Goal: Task Accomplishment & Management: Manage account settings

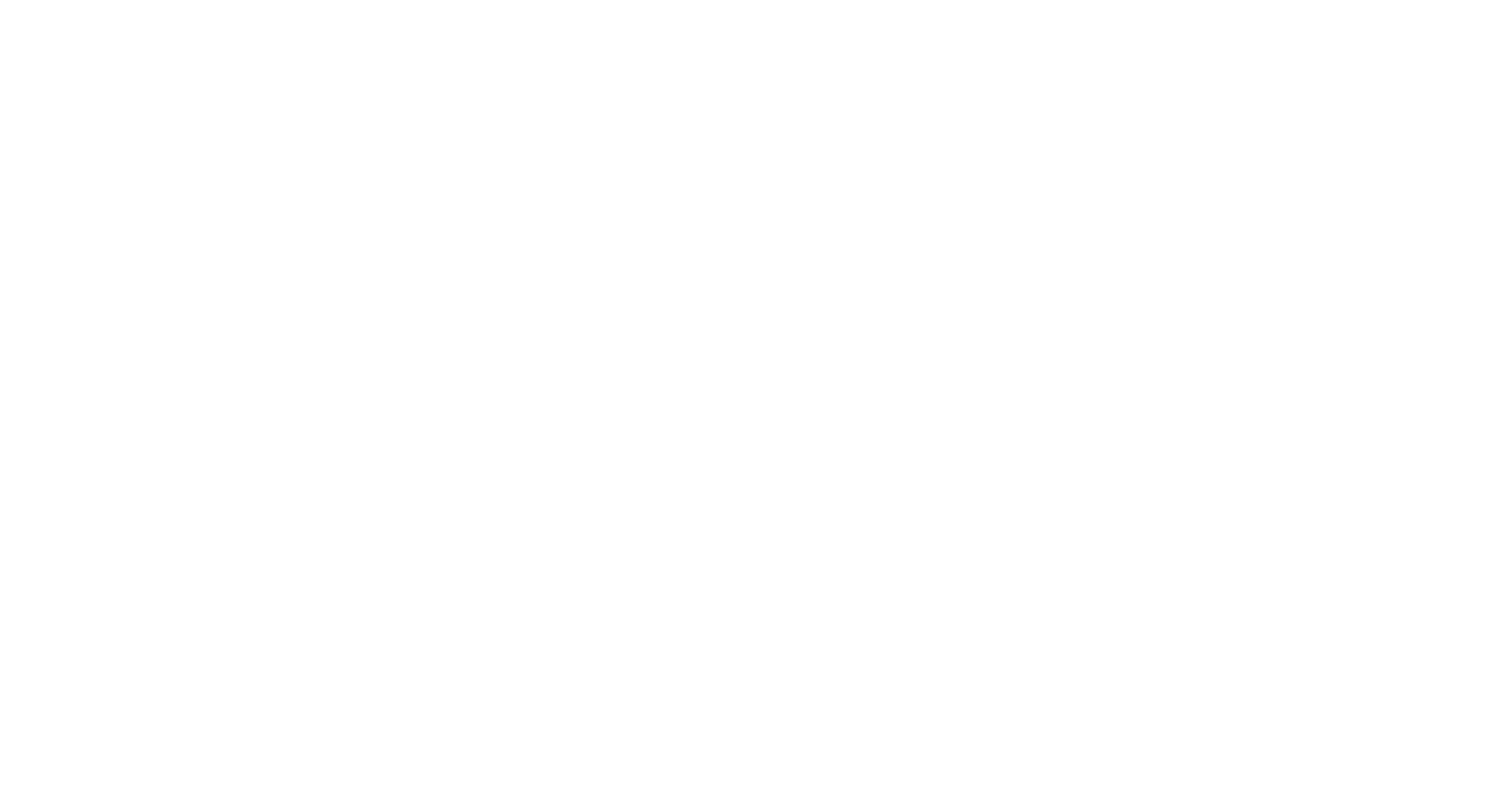
click at [798, 0] on html "Loading × Sorry to interrupt CSS Error Refresh" at bounding box center [756, 0] width 1512 height 0
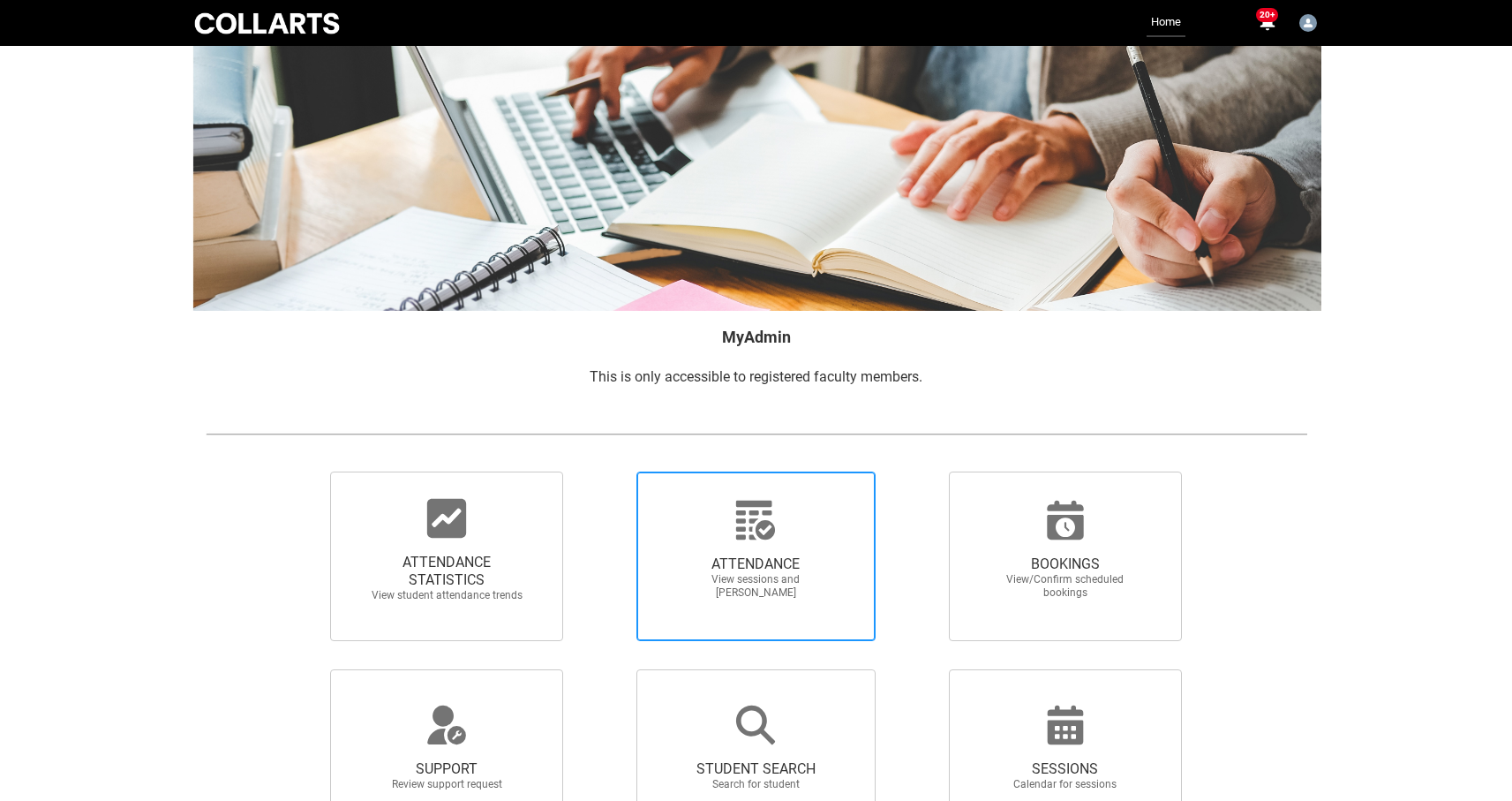
click at [760, 592] on span "View sessions and [PERSON_NAME]" at bounding box center [756, 586] width 156 height 26
click at [607, 472] on input "ATTENDANCE View sessions and mark attendance" at bounding box center [606, 471] width 1 height 1
radio input "true"
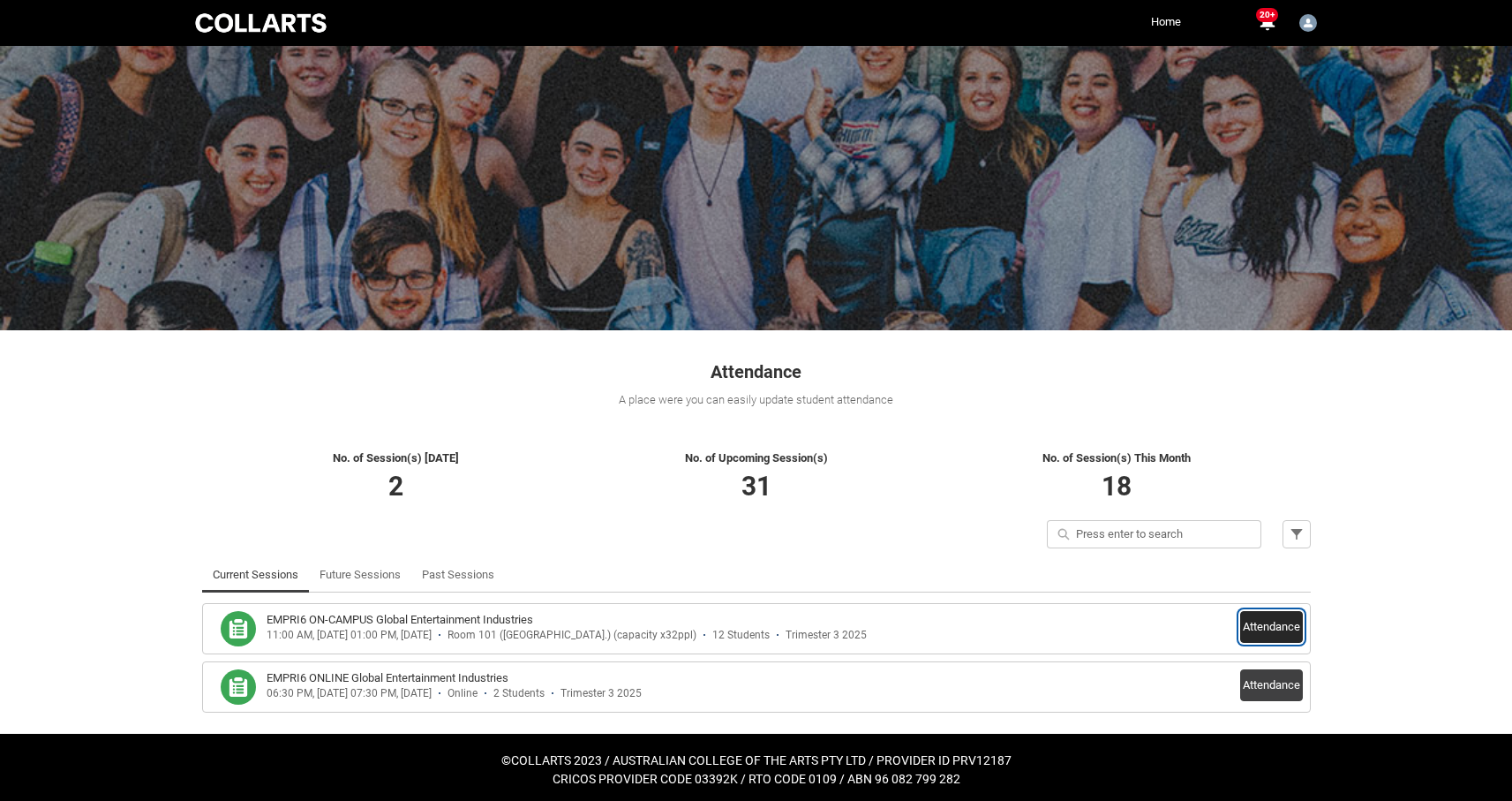
click at [1281, 629] on button "Attendance" at bounding box center [1272, 626] width 63 height 31
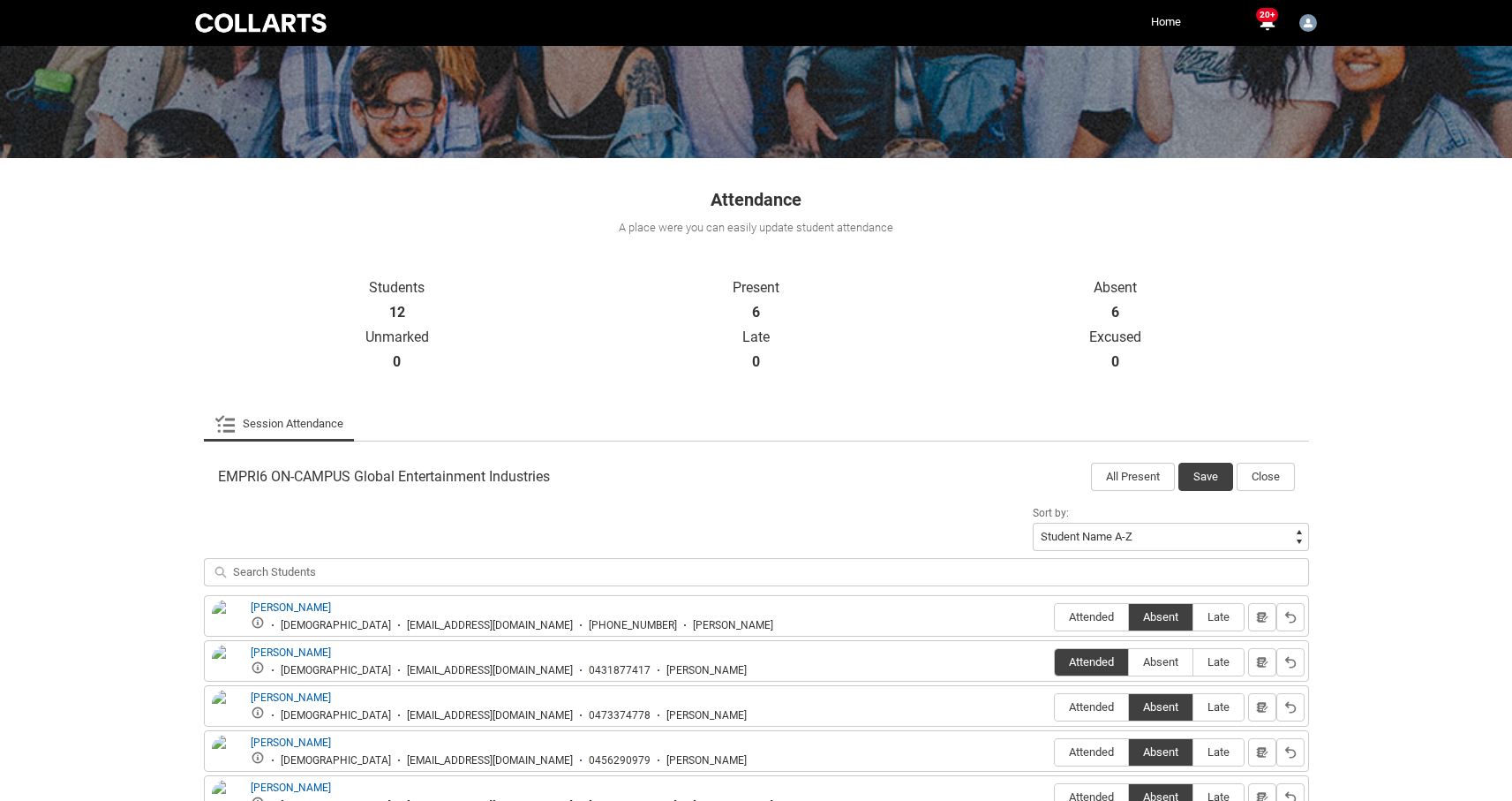
scroll to position [176, 0]
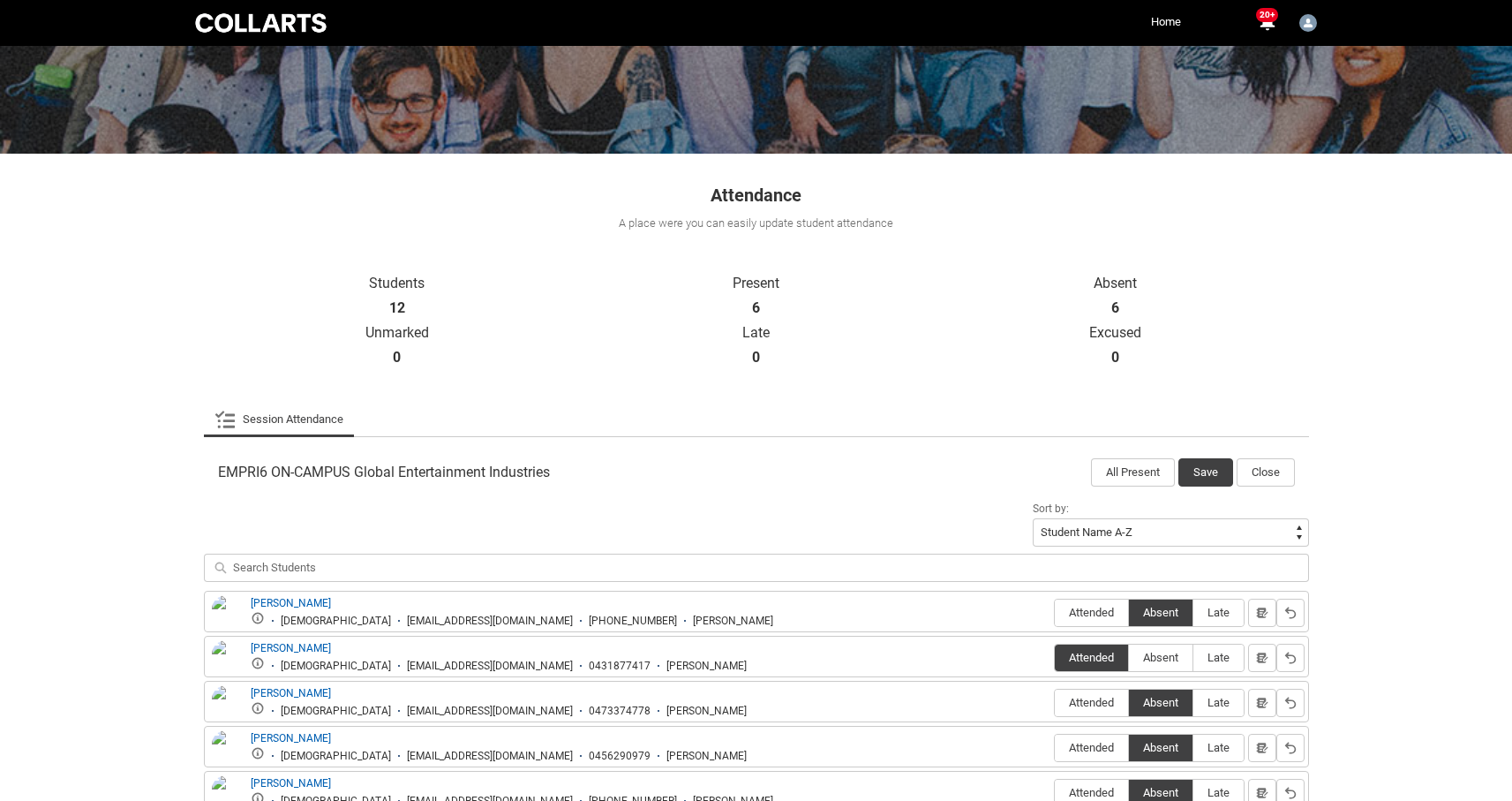
click at [1083, 595] on fieldset "Attended Absent Late" at bounding box center [1149, 611] width 191 height 32
click at [1080, 611] on span "Attended" at bounding box center [1092, 613] width 73 height 14
click at [1055, 612] on input "Attended" at bounding box center [1054, 612] width 1 height 1
type lightning-radio-group "Attended"
radio input "true"
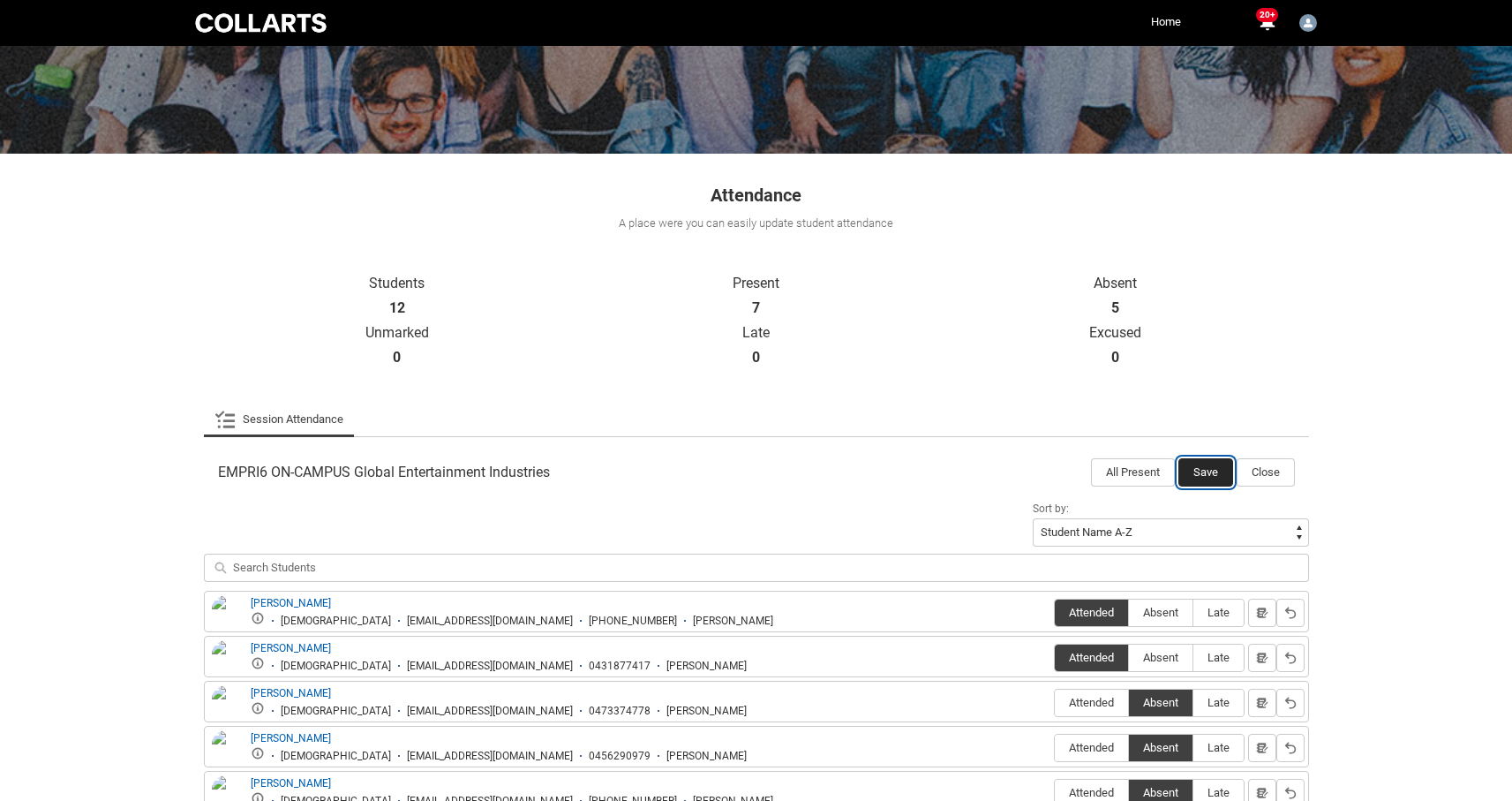
click at [1213, 473] on button "Save" at bounding box center [1206, 473] width 55 height 28
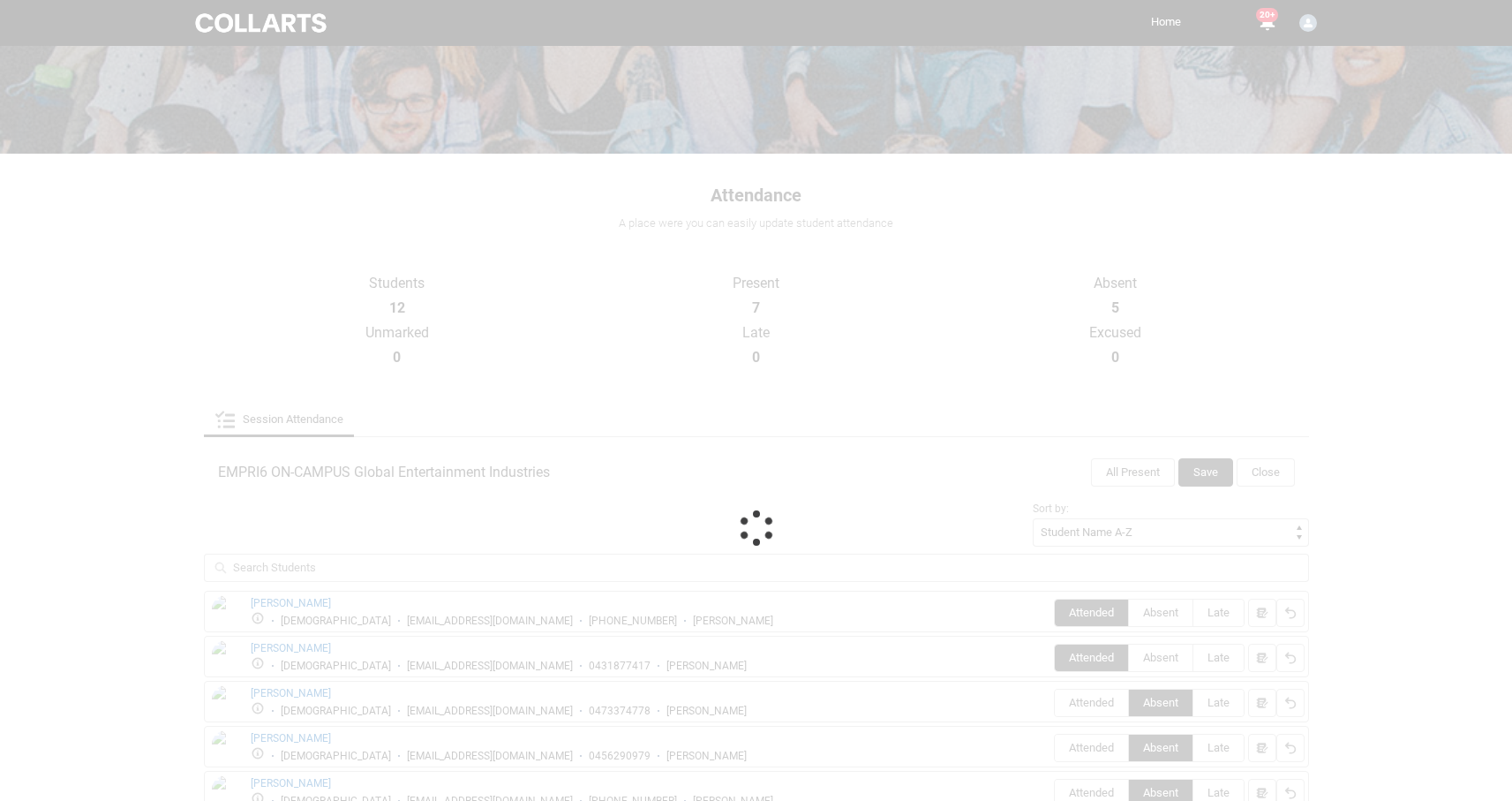
scroll to position [5, 0]
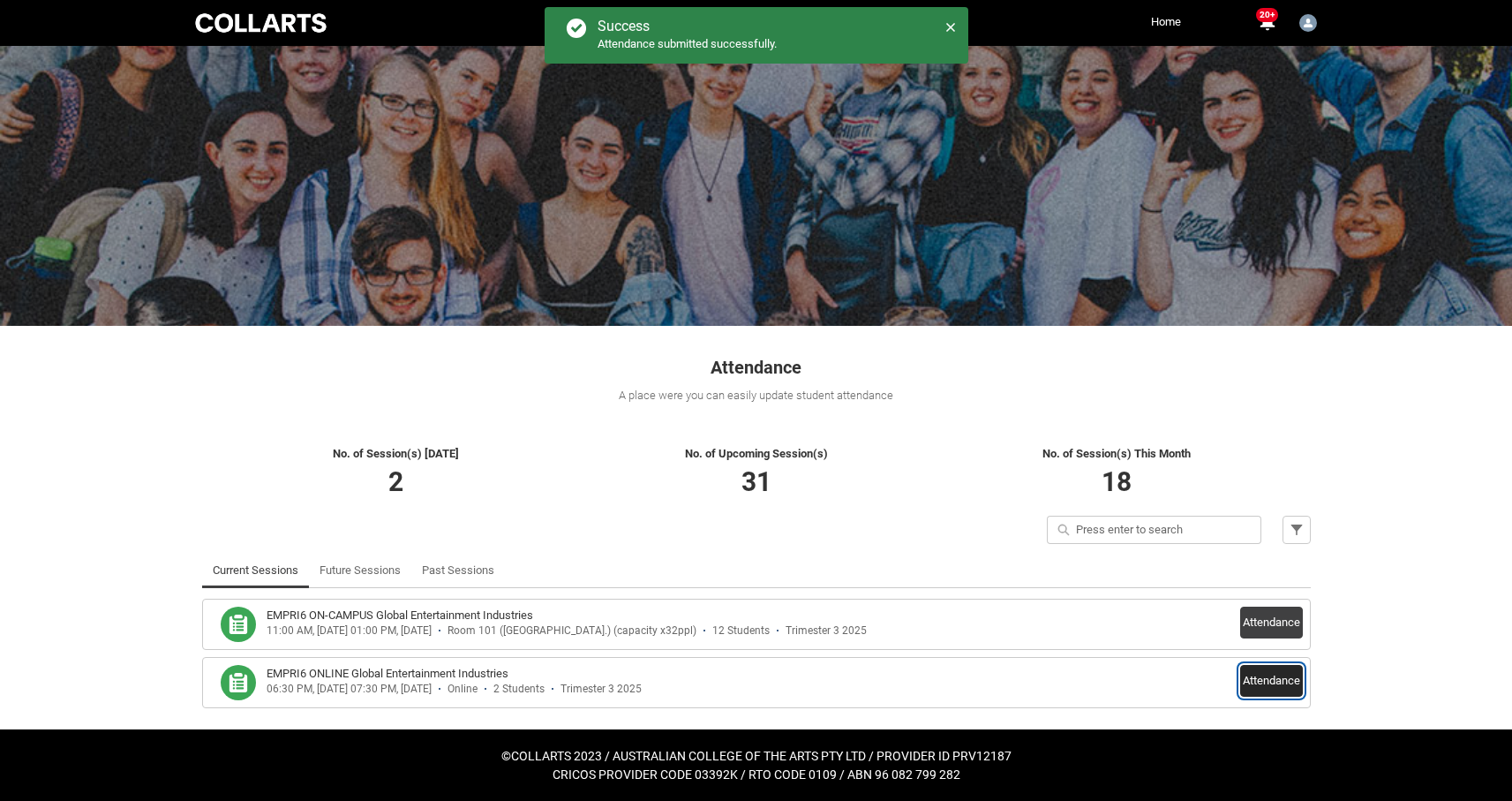
click at [1261, 686] on button "Attendance" at bounding box center [1272, 680] width 63 height 31
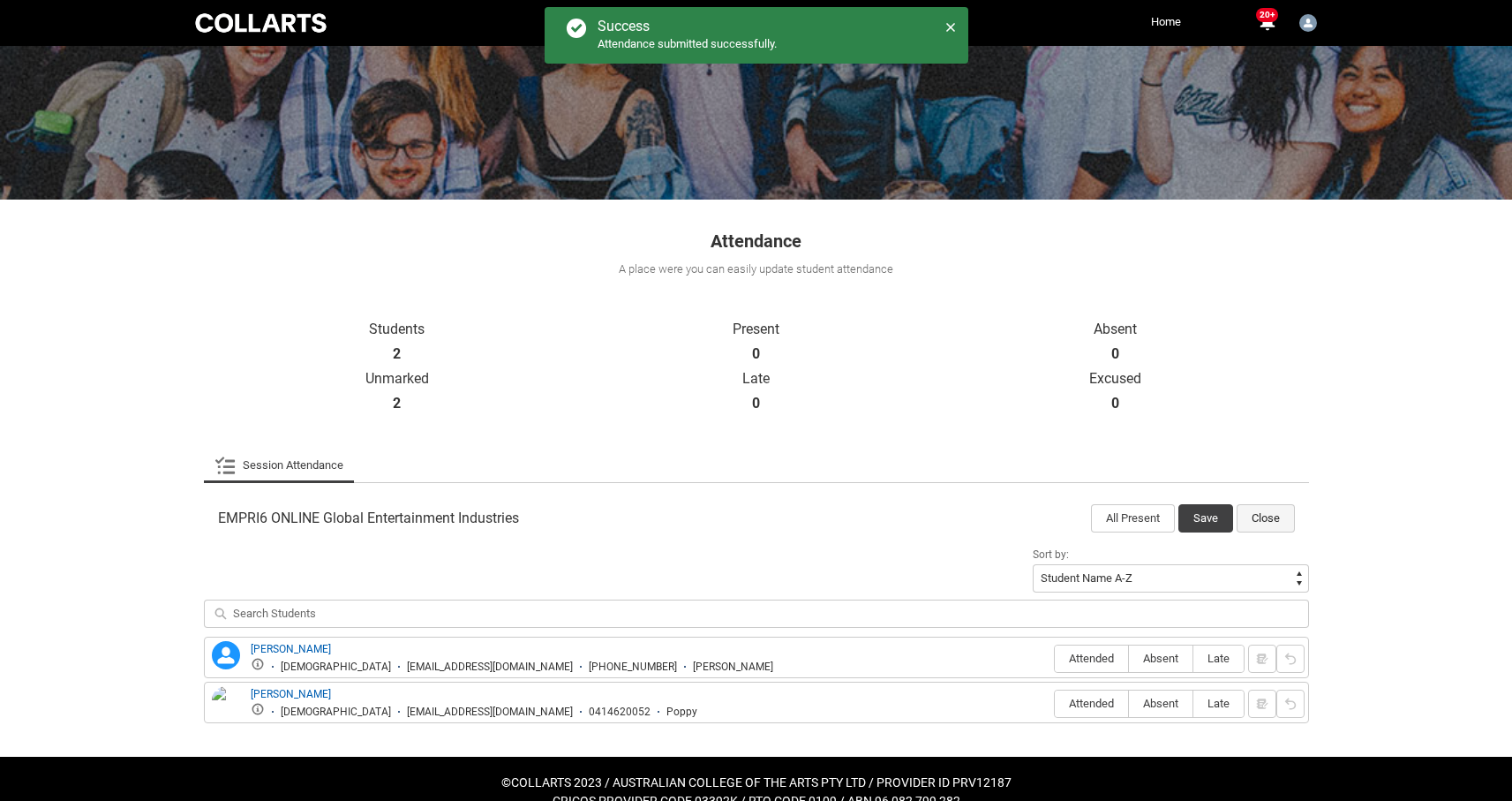
scroll to position [158, 0]
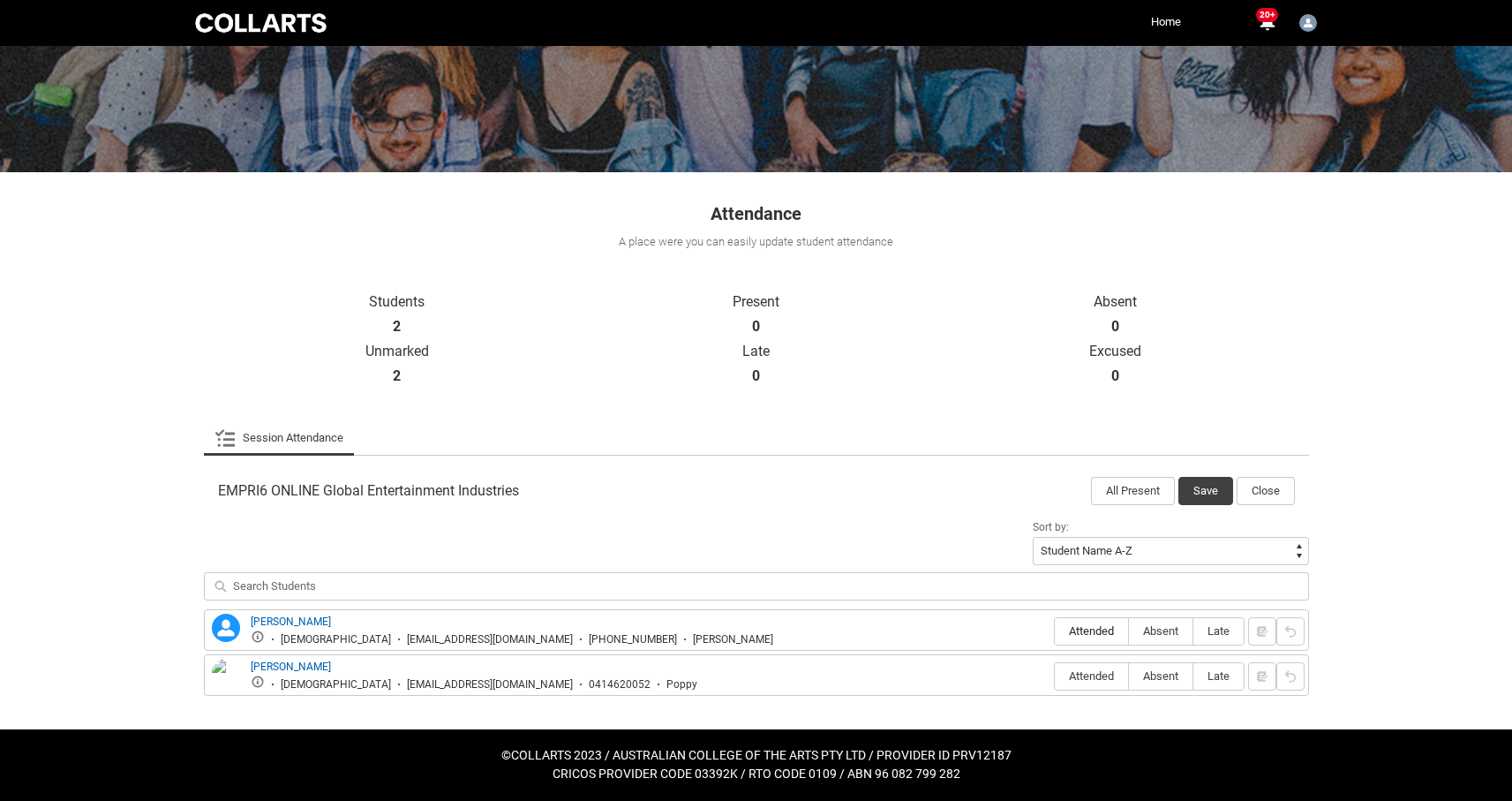
click at [1098, 631] on span "Attended" at bounding box center [1092, 631] width 73 height 14
click at [1055, 631] on input "Attended" at bounding box center [1054, 630] width 1 height 1
type lightning-radio-group "Attended"
radio input "true"
click at [1093, 679] on span "Attended" at bounding box center [1092, 676] width 73 height 14
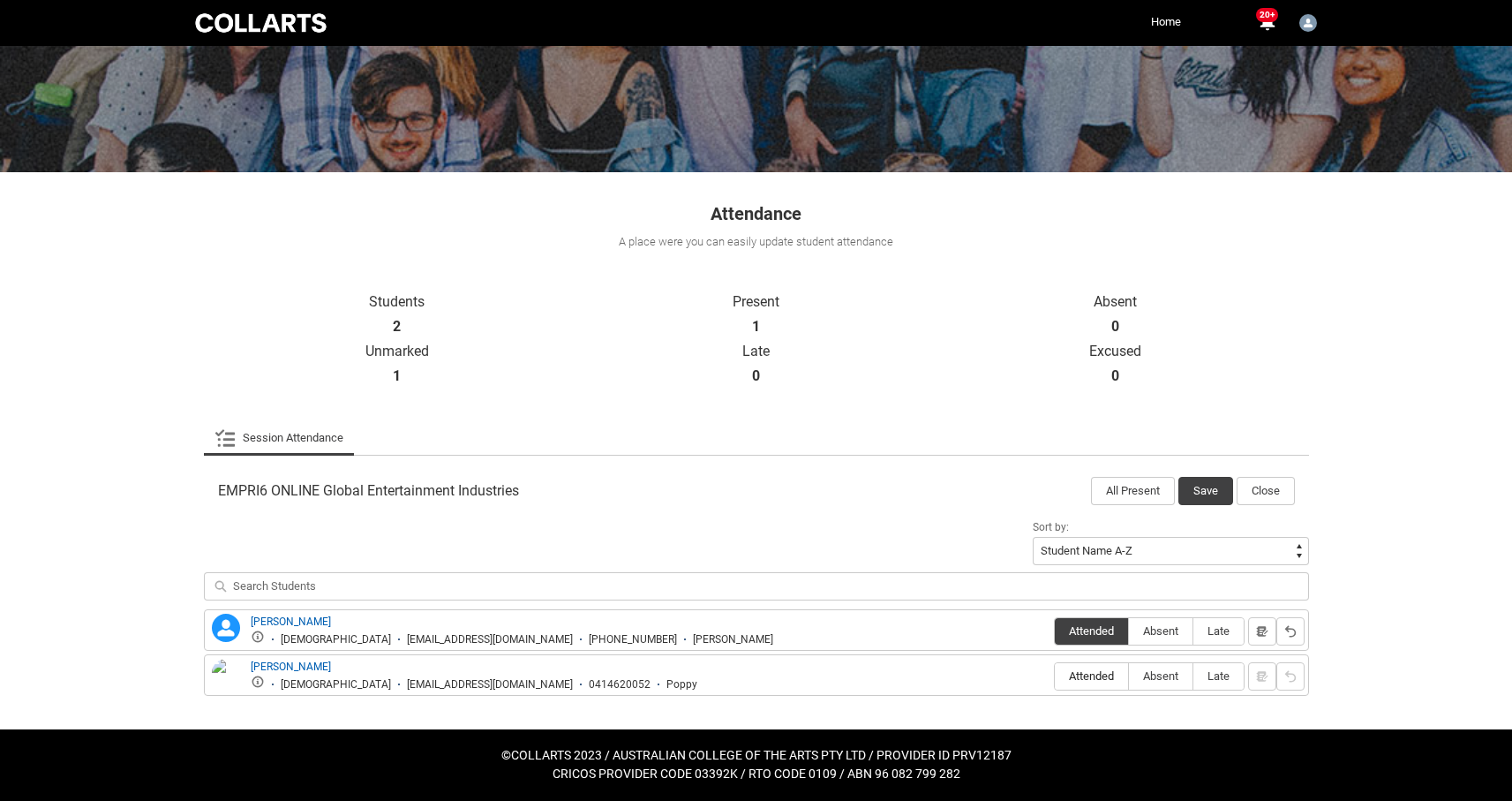
click at [1055, 676] on input "Attended" at bounding box center [1054, 676] width 1 height 1
type lightning-radio-group "Attended"
radio input "true"
click at [1210, 493] on button "Save" at bounding box center [1206, 491] width 55 height 28
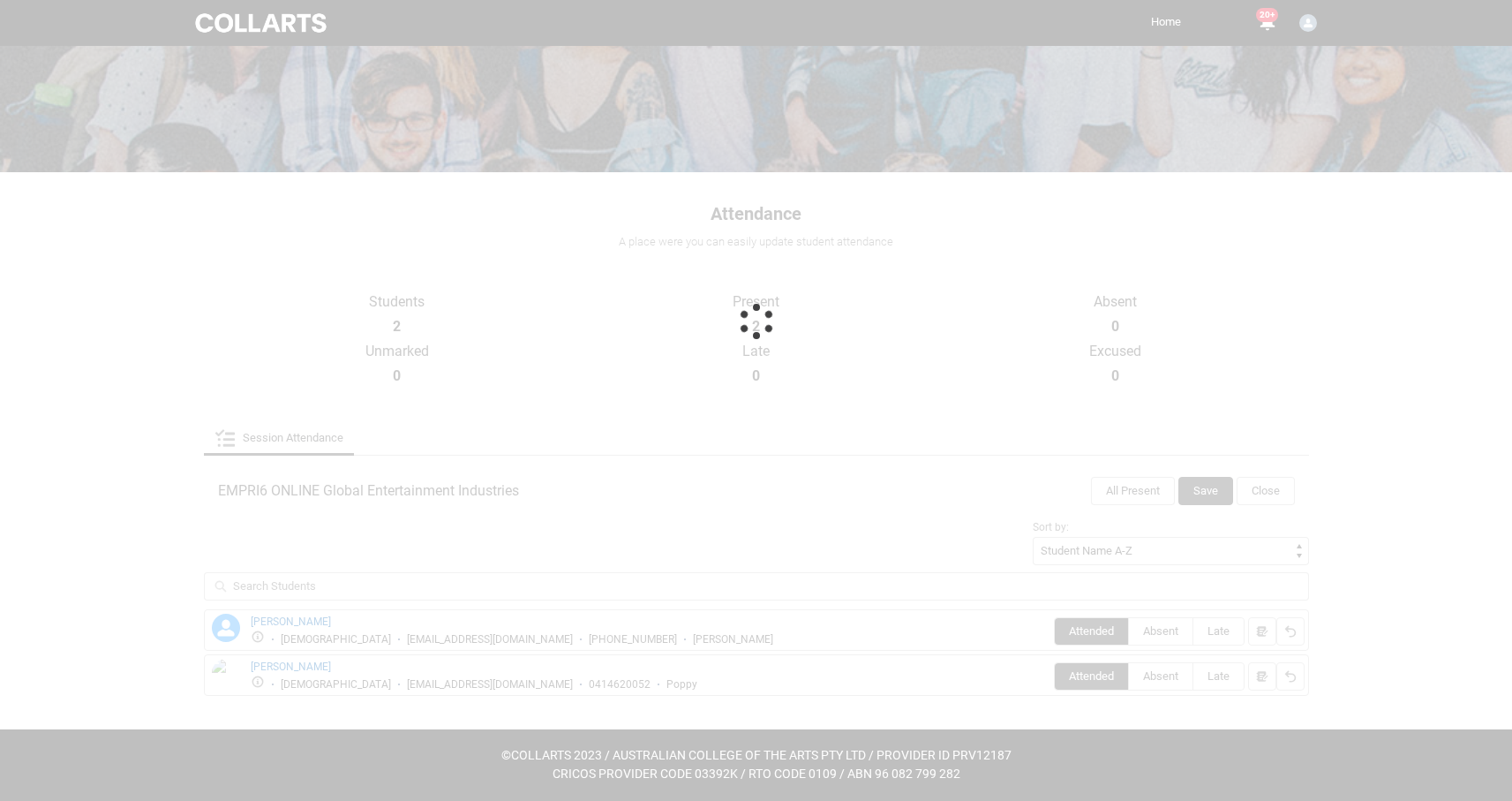
scroll to position [5, 0]
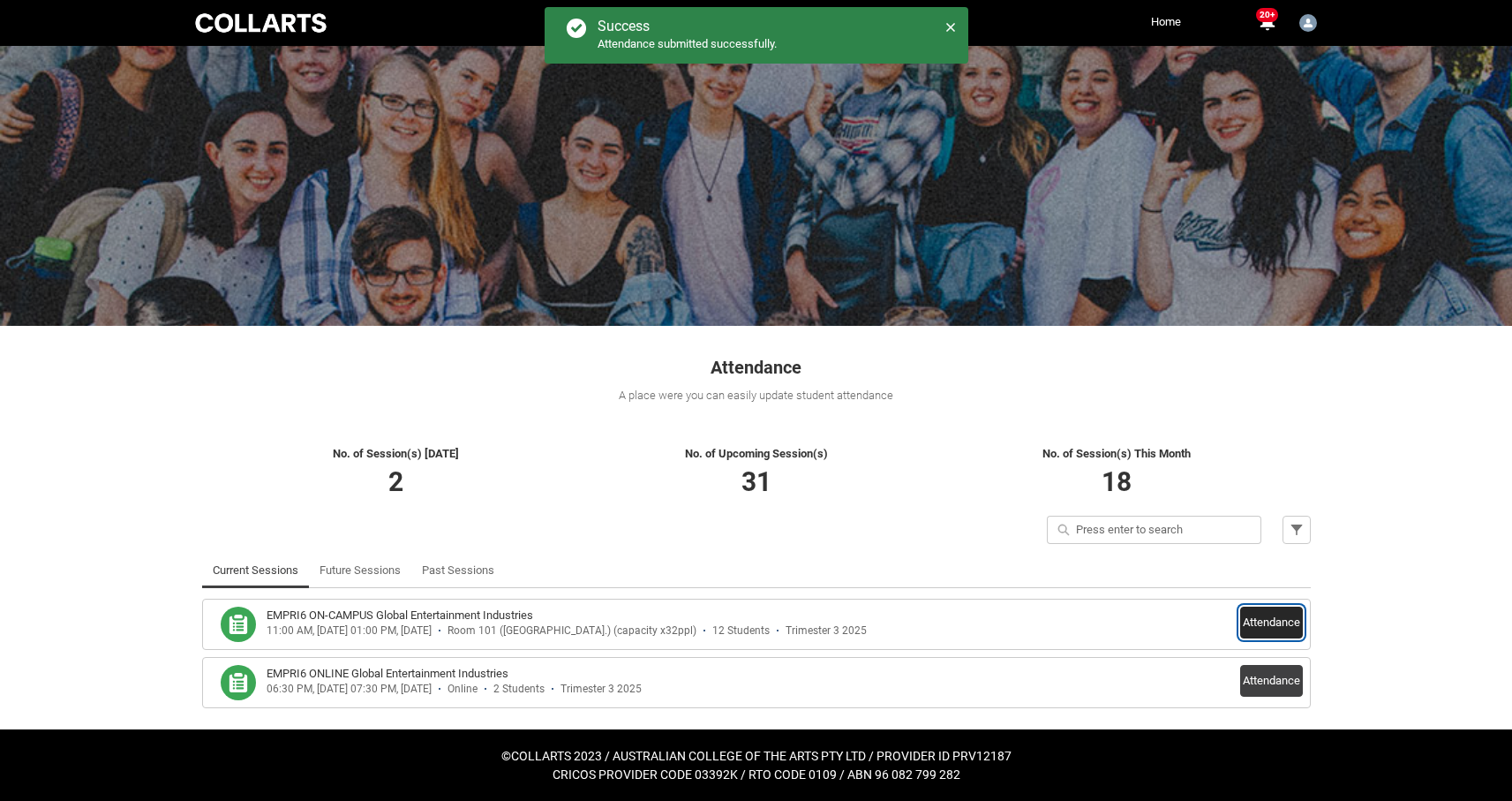
click at [1267, 618] on button "Attendance" at bounding box center [1272, 623] width 63 height 31
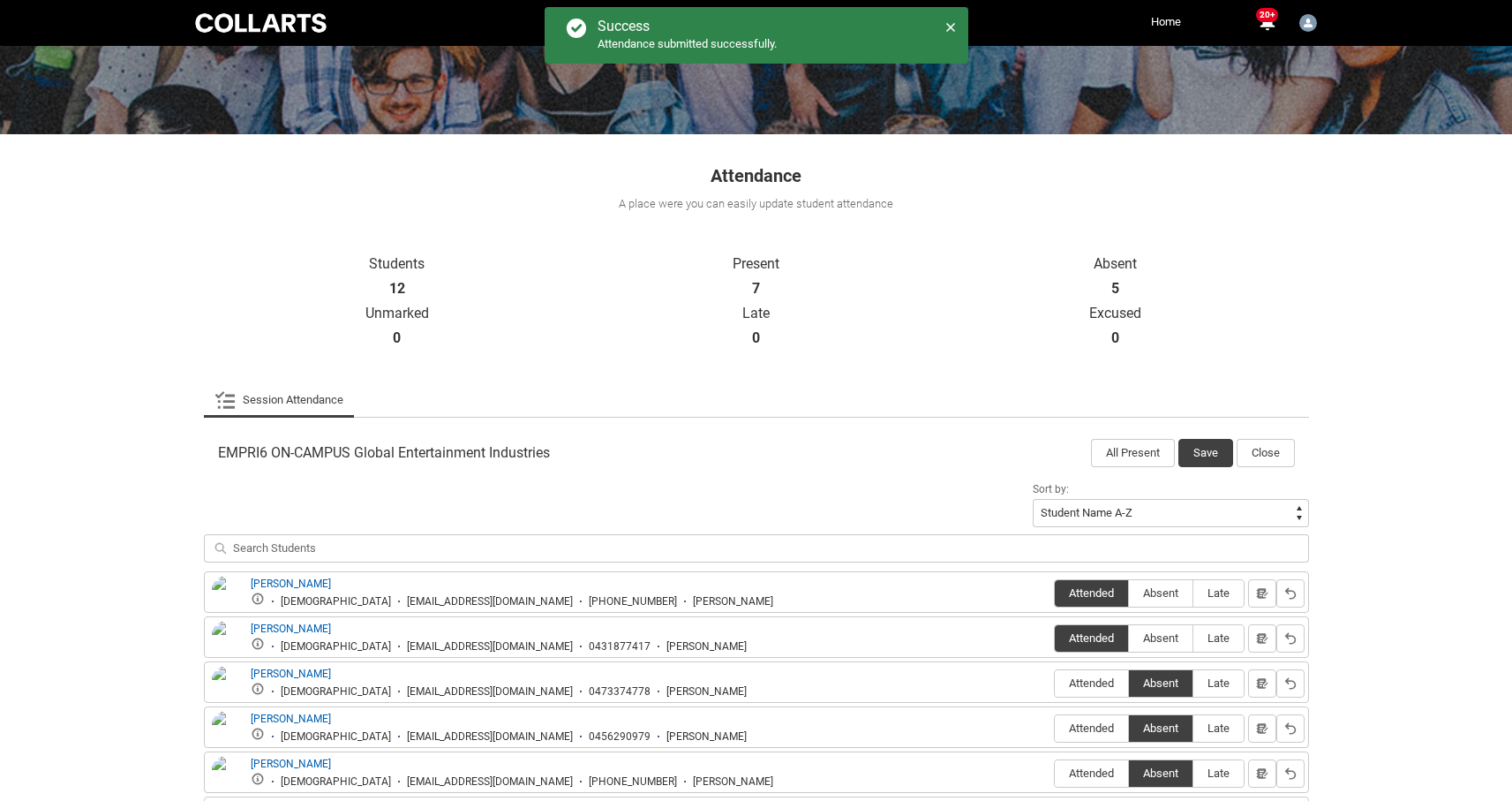
scroll to position [609, 0]
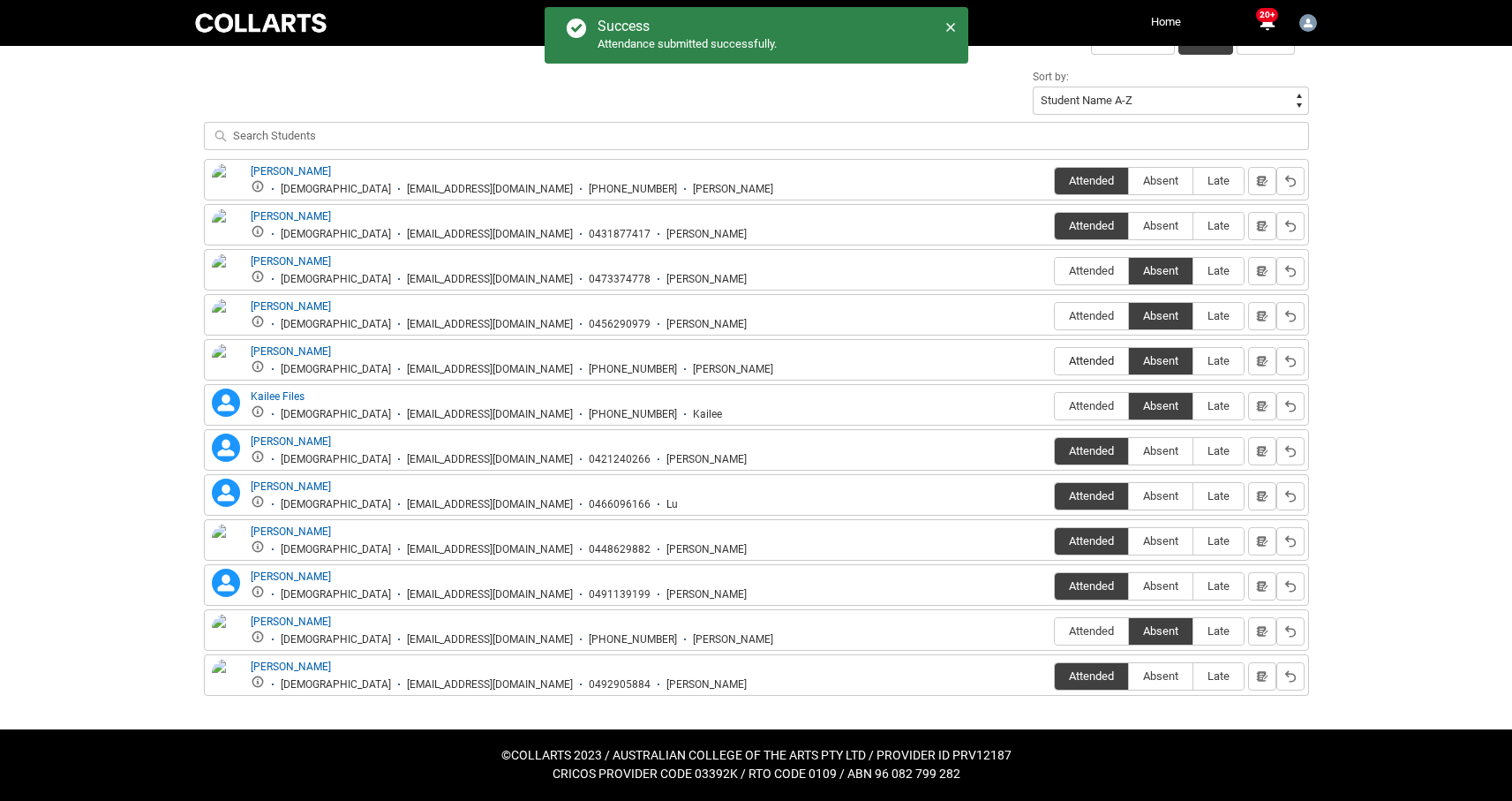
click at [1080, 357] on span "Attended" at bounding box center [1092, 361] width 73 height 14
click at [1055, 361] on input "Attended" at bounding box center [1054, 361] width 1 height 1
type lightning-radio-group "Attended"
radio input "true"
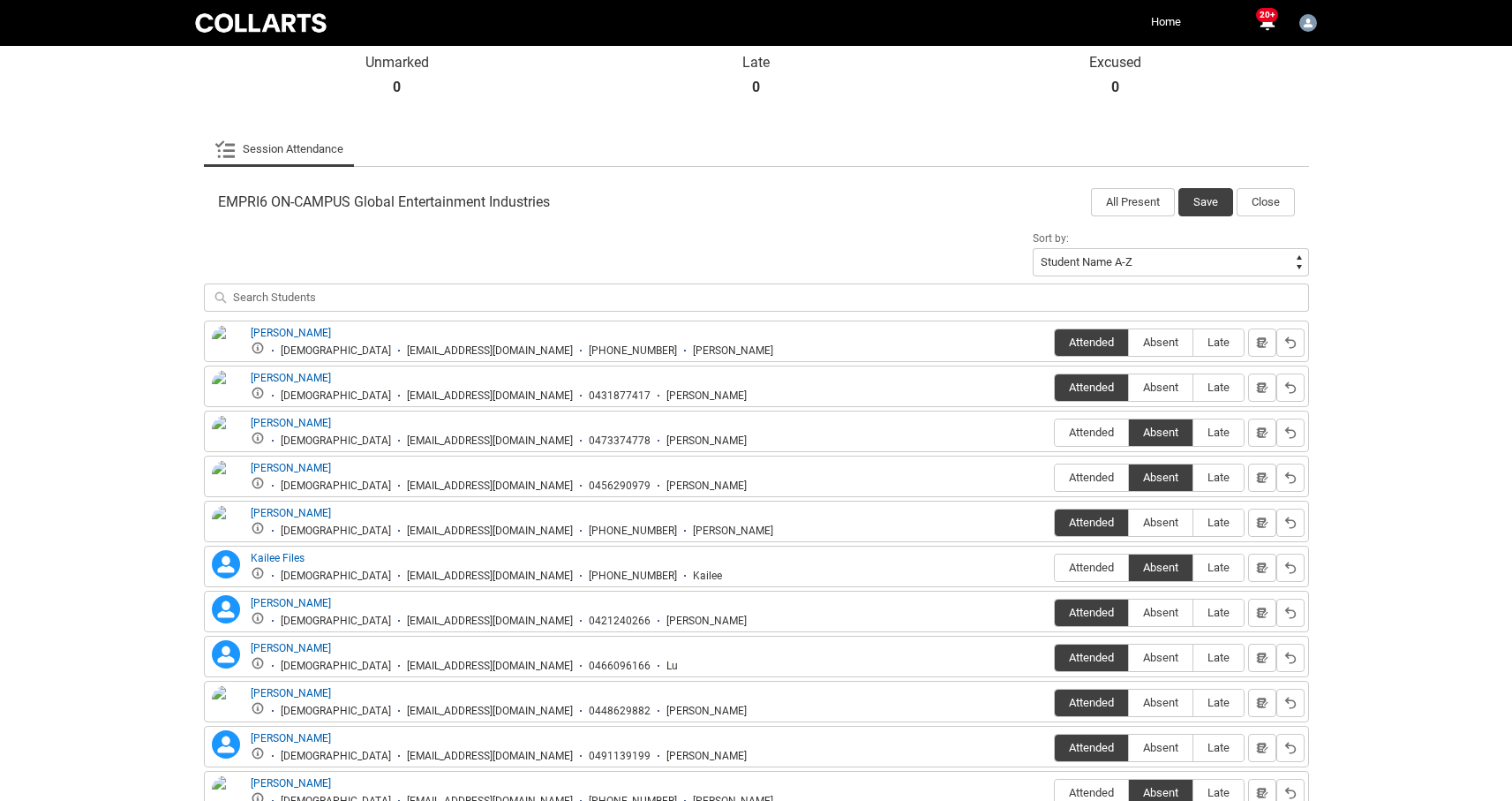
scroll to position [450, 0]
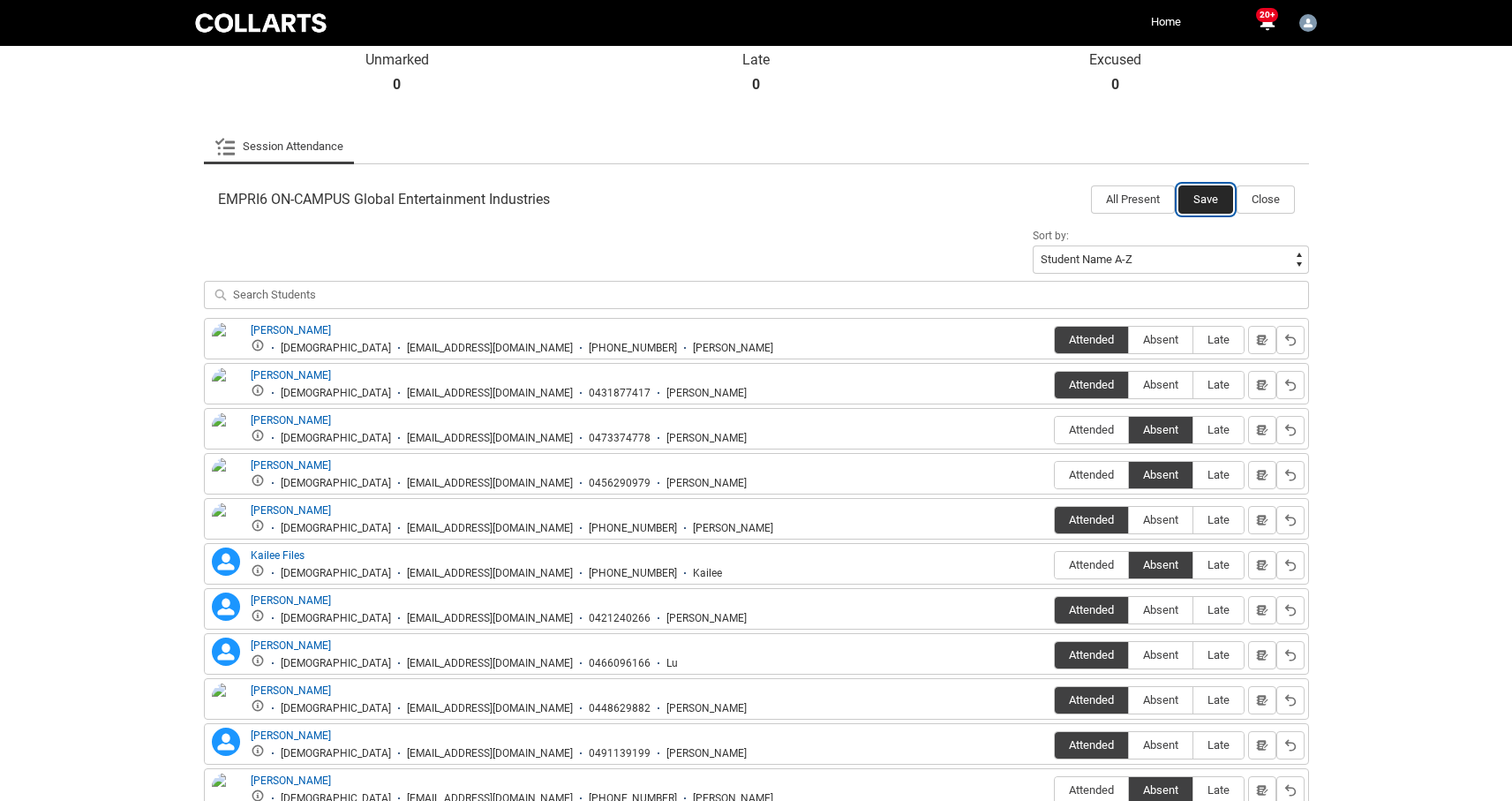
click at [1200, 199] on button "Save" at bounding box center [1206, 199] width 55 height 28
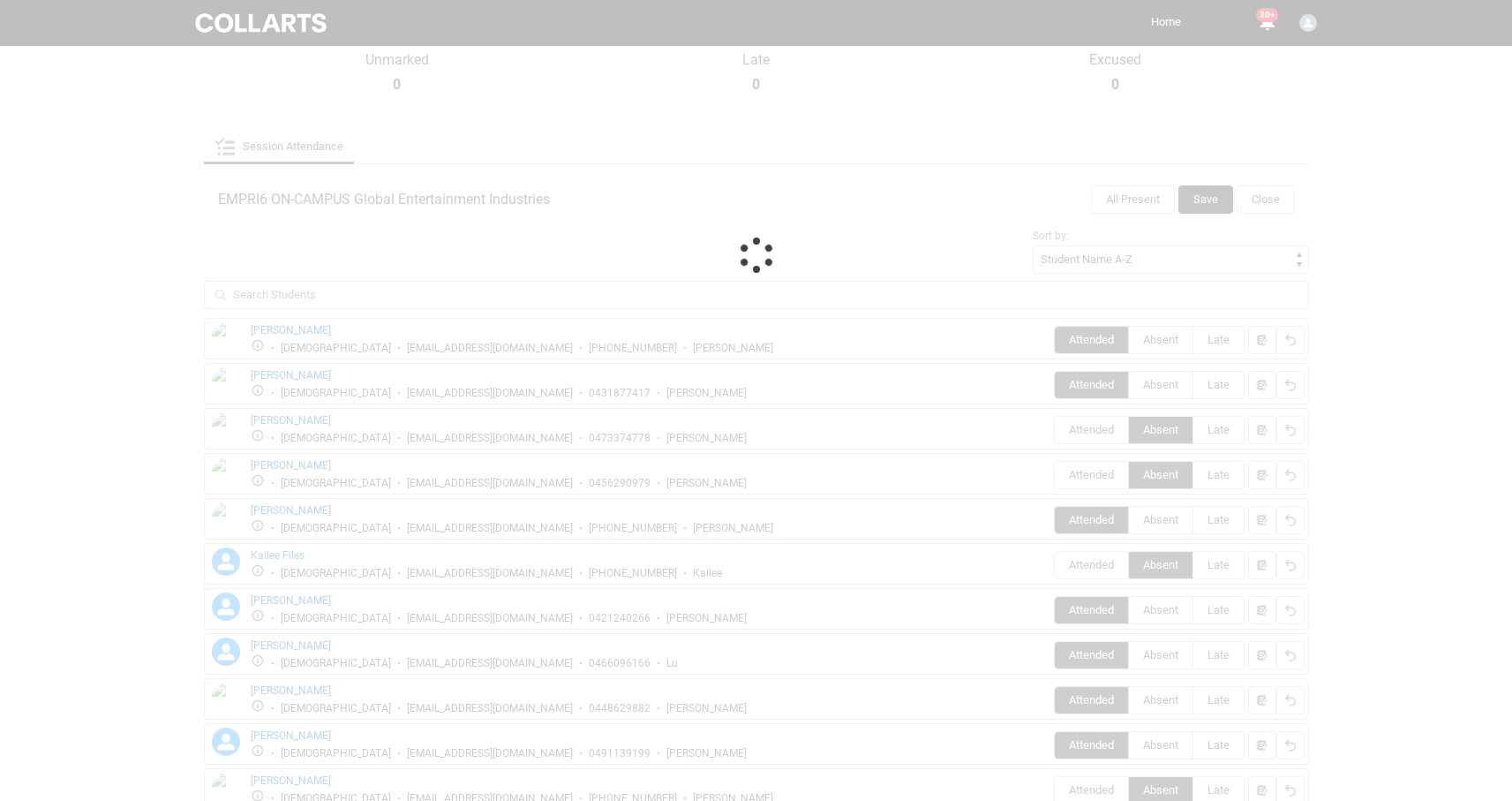
scroll to position [5, 0]
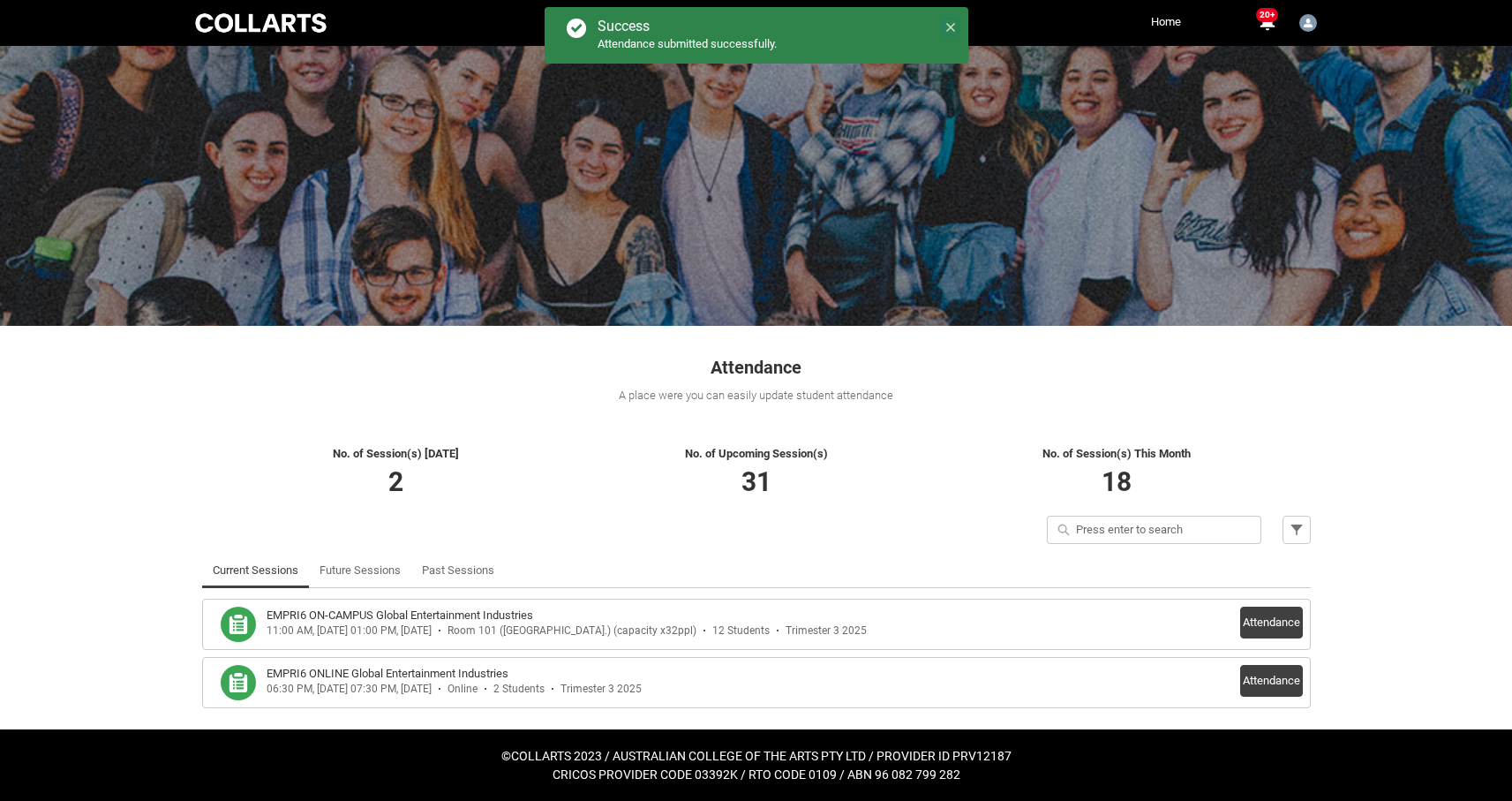
click at [954, 28] on icon at bounding box center [951, 27] width 13 height 13
